Goal: Task Accomplishment & Management: Manage account settings

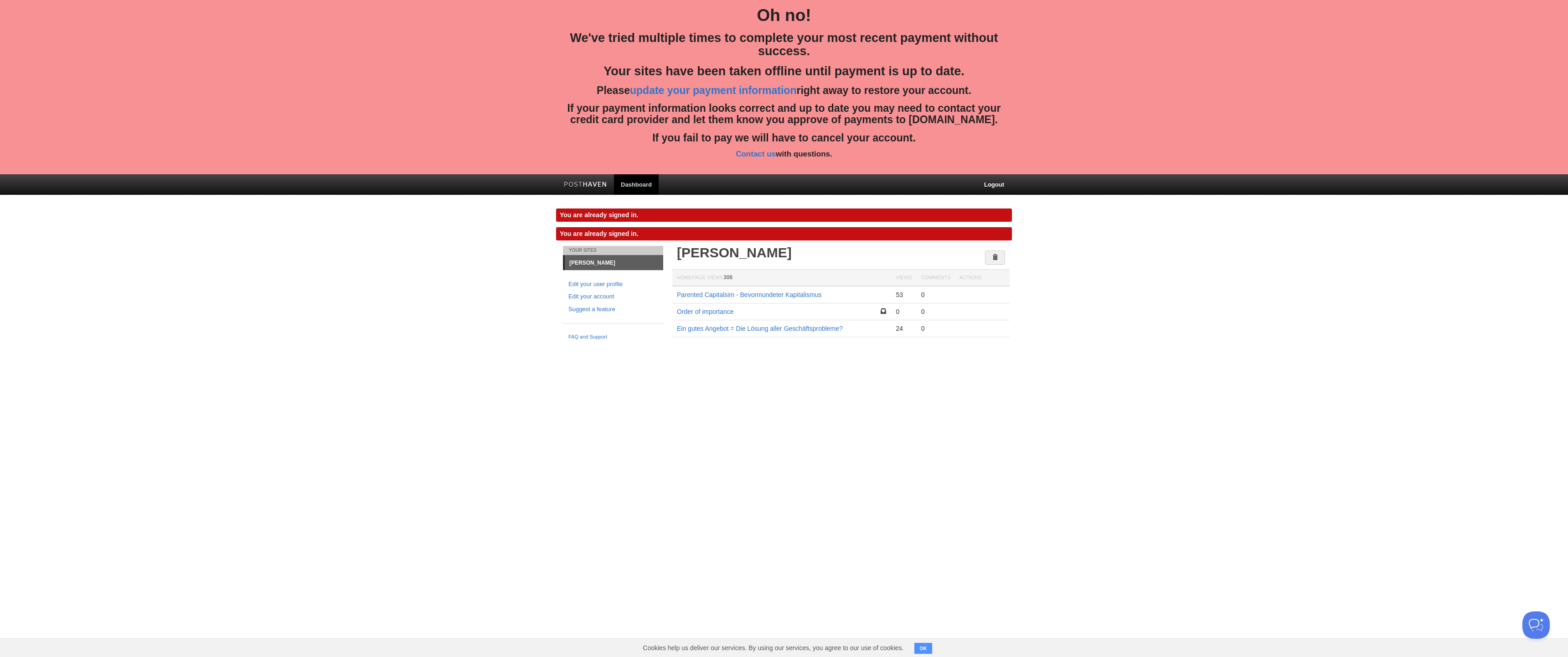
click at [644, 364] on html "Oh no! We've tried multiple times to complete your most recent payment without …" at bounding box center [784, 182] width 1568 height 364
click at [634, 182] on link "Dashboard" at bounding box center [636, 184] width 45 height 20
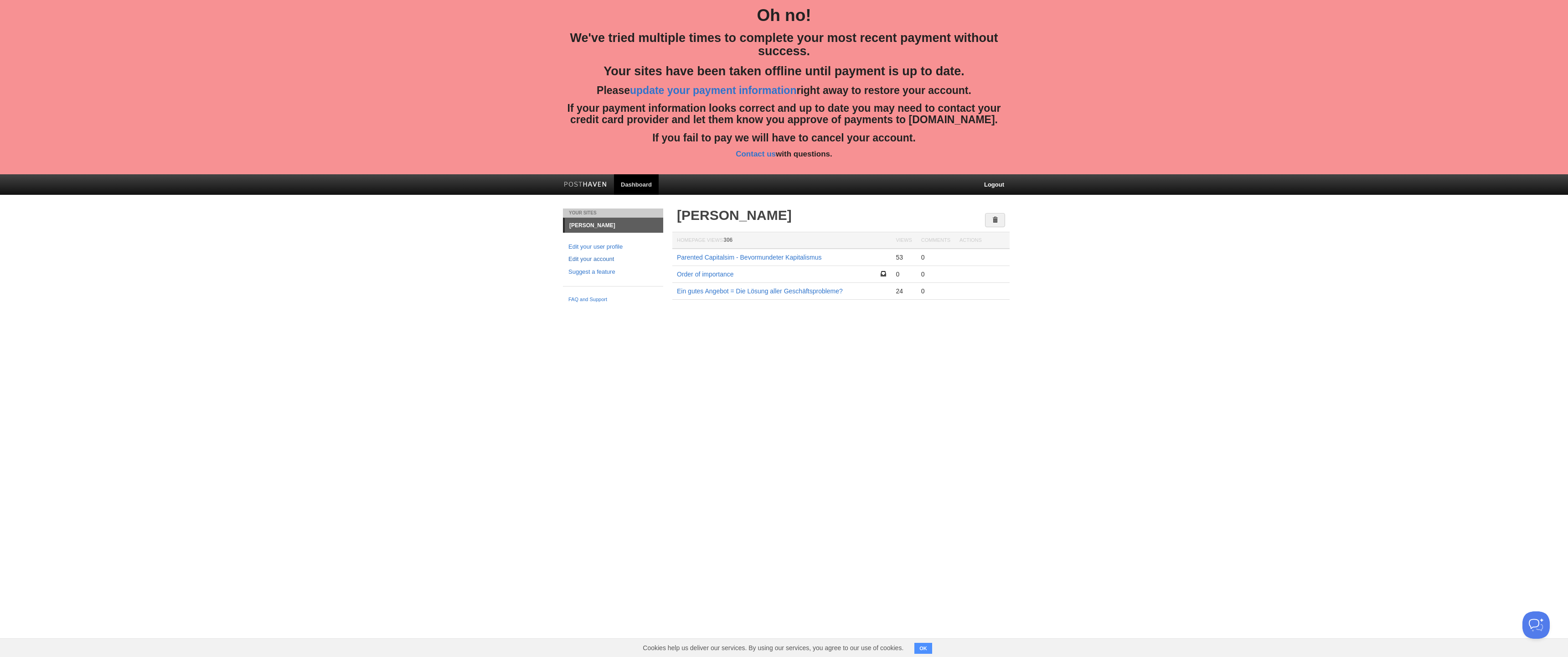
click at [602, 257] on link "Edit your account" at bounding box center [613, 259] width 89 height 10
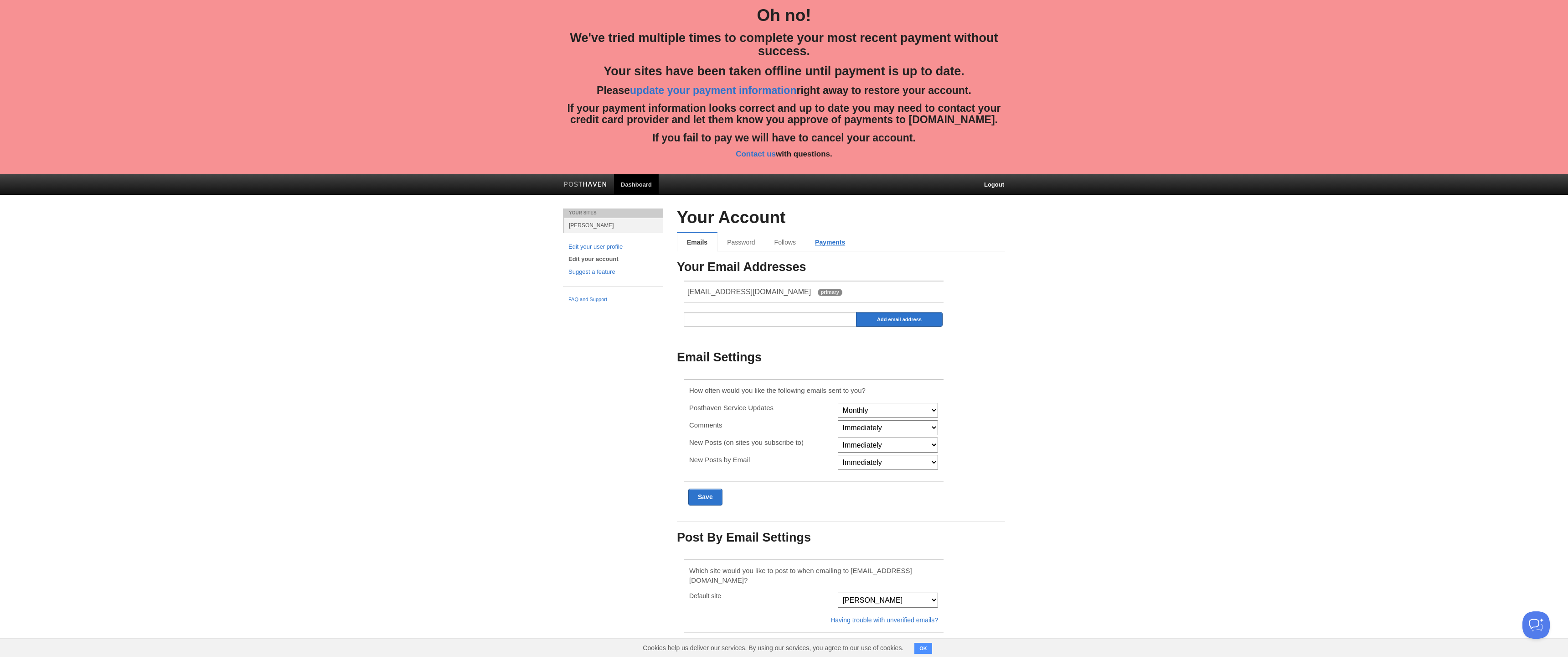
click at [830, 239] on link "Payments" at bounding box center [830, 242] width 49 height 18
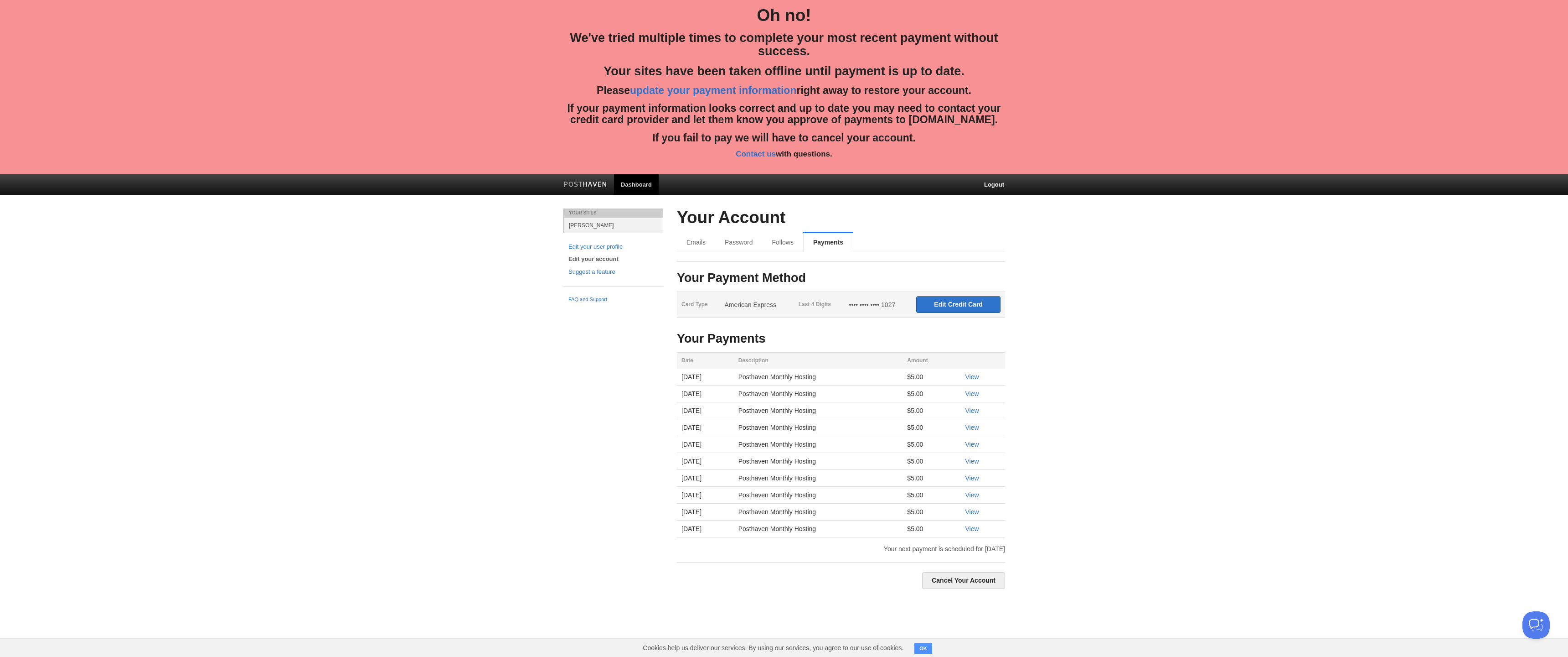
click at [979, 445] on link "View" at bounding box center [972, 444] width 14 height 8
drag, startPoint x: 1124, startPoint y: 414, endPoint x: 1119, endPoint y: 414, distance: 5.0
click at [1124, 414] on body "Oh no! We've tried multiple times to complete your most recent payment without …" at bounding box center [784, 303] width 1568 height 607
click at [976, 427] on link "View" at bounding box center [972, 428] width 14 height 8
click at [979, 411] on link "View" at bounding box center [972, 411] width 14 height 8
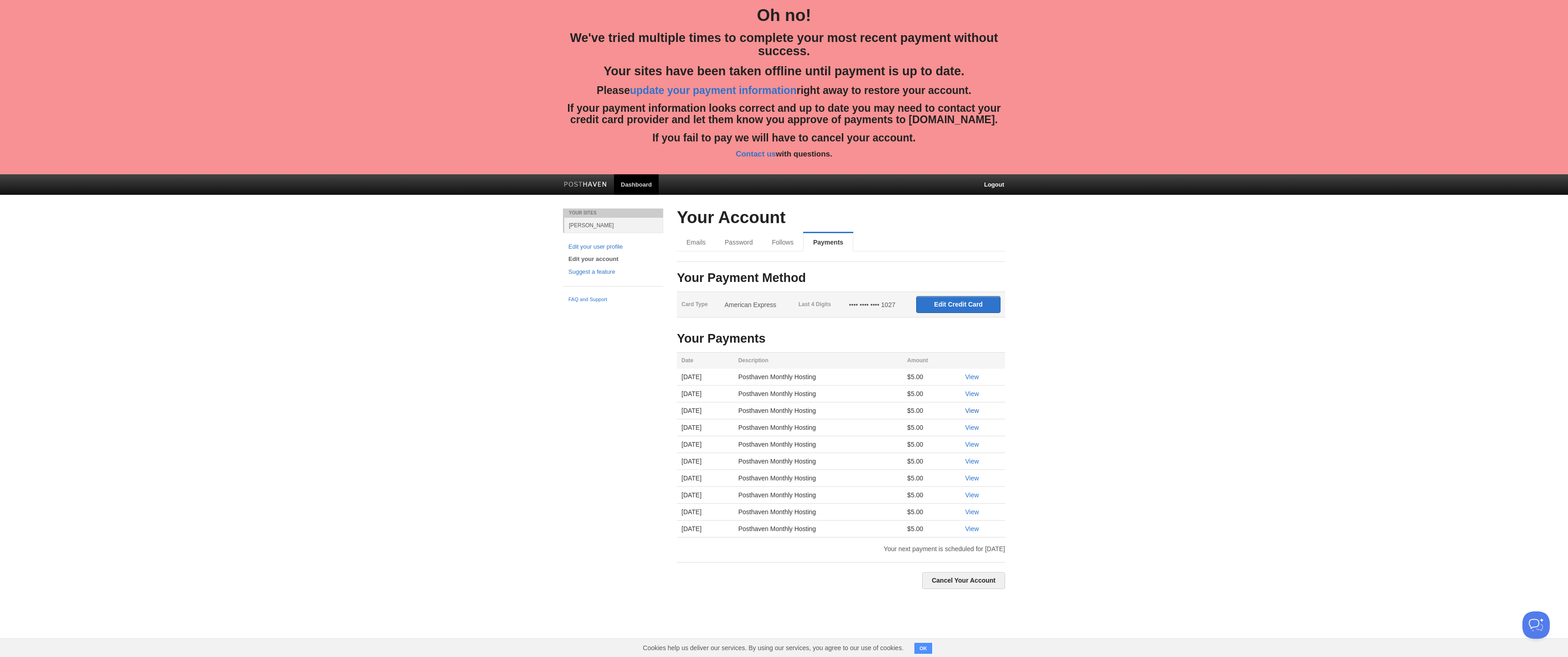
click at [979, 410] on link "View" at bounding box center [972, 411] width 14 height 8
click at [978, 394] on link "View" at bounding box center [972, 394] width 14 height 8
click at [978, 377] on link "View" at bounding box center [972, 377] width 14 height 8
